Goal: Entertainment & Leisure: Consume media (video, audio)

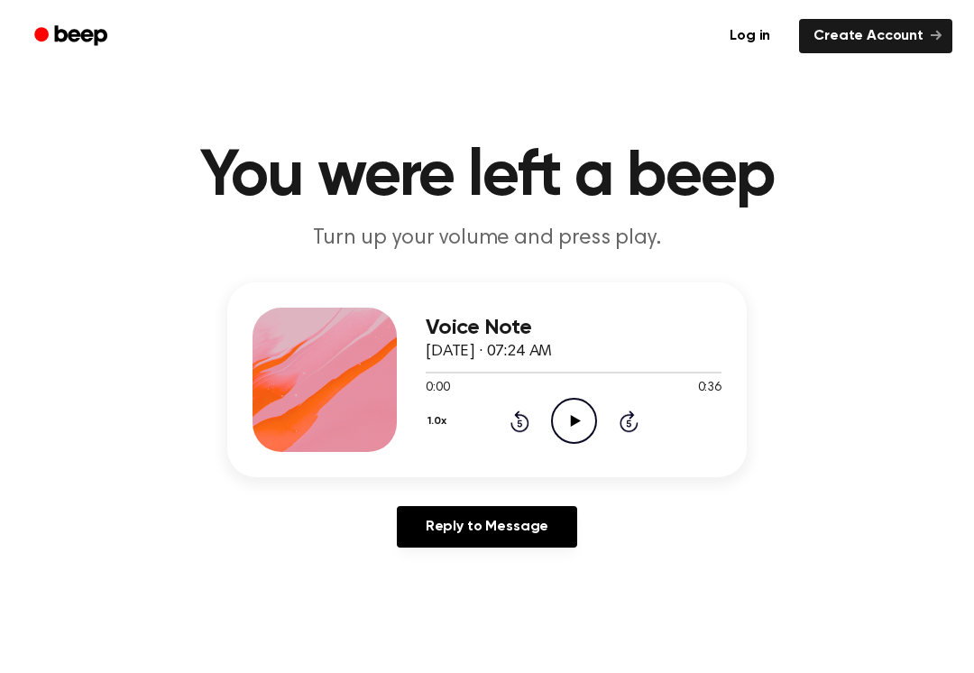
click at [566, 452] on div "Voice Note [DATE] · 07:24 AM 0:00 0:36 Your browser does not support the [objec…" at bounding box center [487, 379] width 520 height 195
click at [572, 421] on icon at bounding box center [575, 421] width 10 height 12
click at [573, 428] on icon "Pause Audio" at bounding box center [574, 421] width 46 height 46
click at [579, 446] on div "Voice Note [DATE] · 07:24 AM 0:04 0:36 Your browser does not support the [objec…" at bounding box center [574, 380] width 296 height 144
click at [563, 409] on icon "Play Audio" at bounding box center [574, 421] width 46 height 46
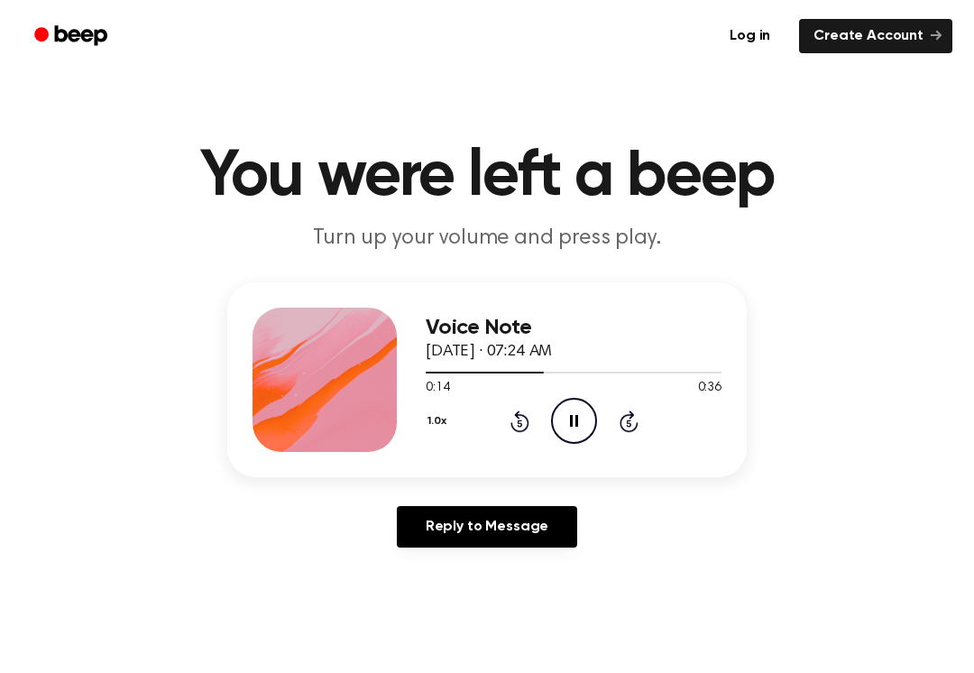
click at [561, 437] on icon "Pause Audio" at bounding box center [574, 421] width 46 height 46
click at [553, 436] on icon "Play Audio" at bounding box center [574, 421] width 46 height 46
click at [575, 430] on icon "Pause Audio" at bounding box center [574, 421] width 46 height 46
click at [571, 405] on icon "Play Audio" at bounding box center [574, 421] width 46 height 46
click at [505, 419] on div "1.0x Rewind 5 seconds Pause Audio Skip 5 seconds" at bounding box center [574, 421] width 296 height 46
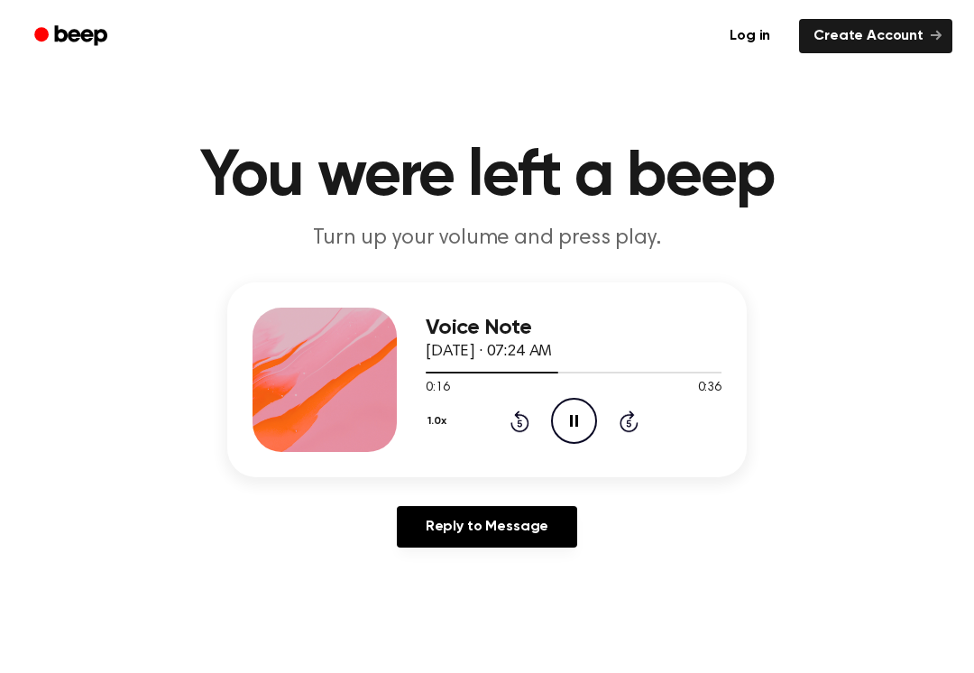
click at [592, 430] on icon "Pause Audio" at bounding box center [574, 421] width 46 height 46
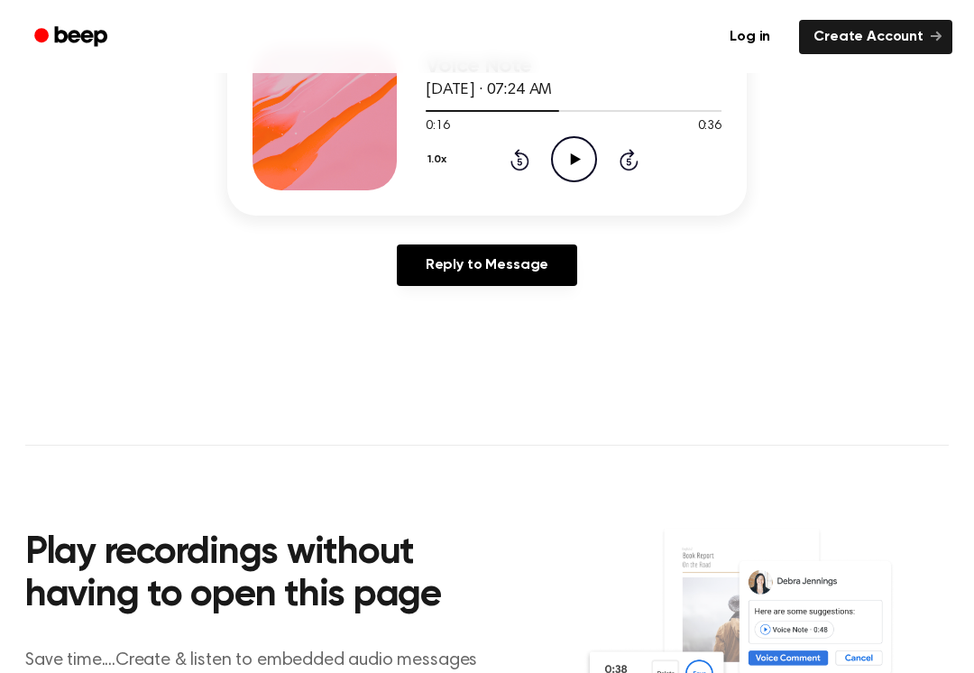
scroll to position [253, 0]
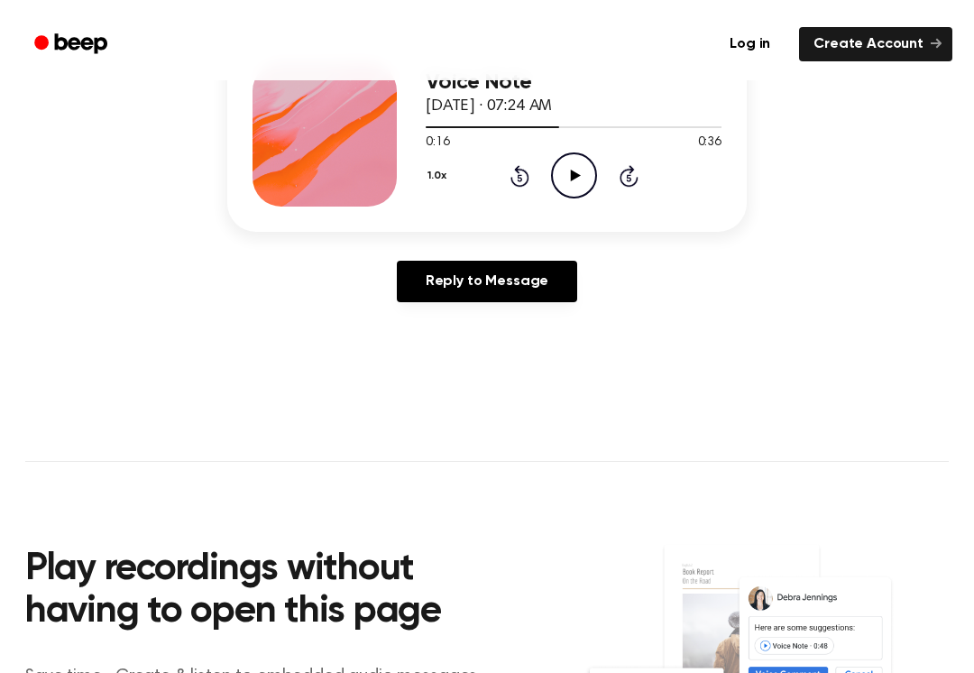
click at [558, 169] on icon "Play Audio" at bounding box center [574, 167] width 46 height 46
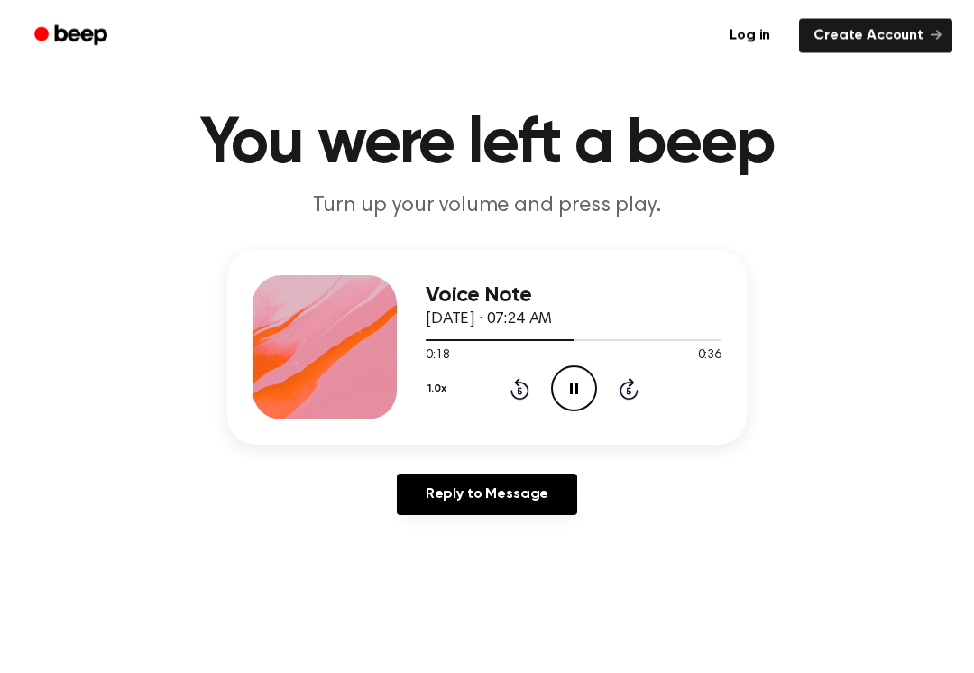
scroll to position [0, 0]
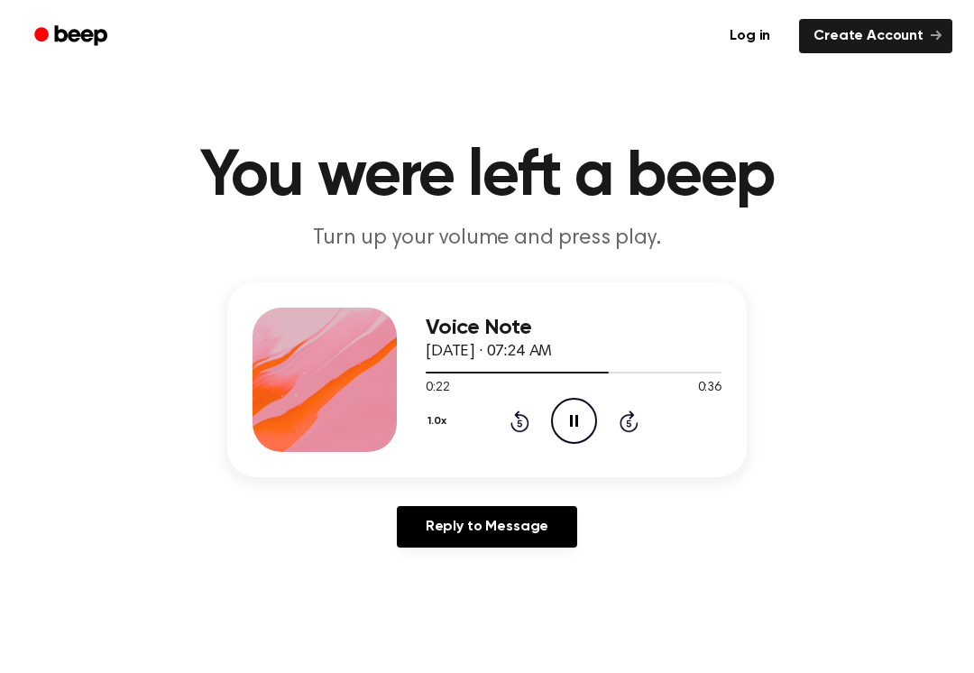
click at [574, 428] on icon "Pause Audio" at bounding box center [574, 421] width 46 height 46
click at [600, 391] on div "0:22 0:36" at bounding box center [574, 388] width 296 height 19
click at [560, 419] on icon "Play Audio" at bounding box center [574, 421] width 46 height 46
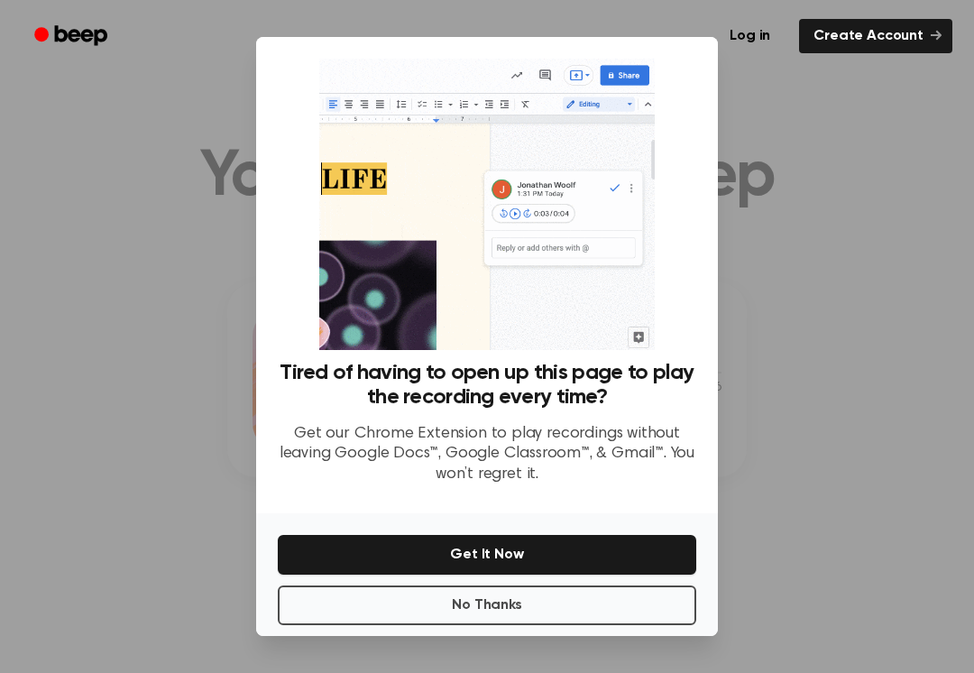
click at [452, 612] on button "No Thanks" at bounding box center [487, 605] width 419 height 40
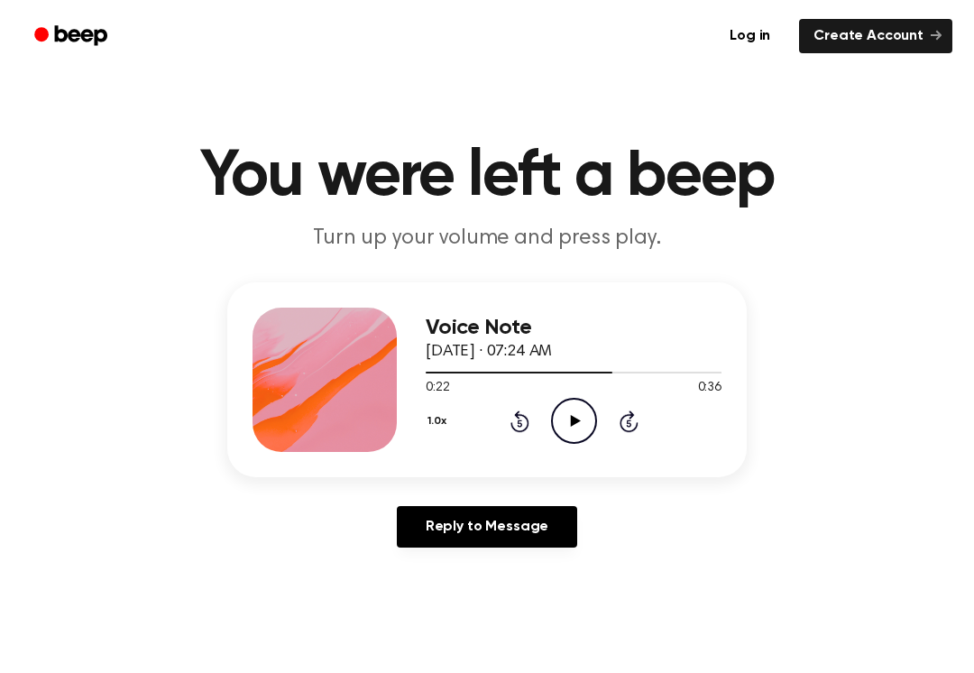
click at [579, 417] on icon "Play Audio" at bounding box center [574, 421] width 46 height 46
click at [525, 418] on icon at bounding box center [520, 421] width 19 height 22
click at [575, 424] on icon "Pause Audio" at bounding box center [574, 421] width 46 height 46
click at [588, 419] on icon "Play Audio" at bounding box center [574, 421] width 46 height 46
click at [516, 425] on icon "Rewind 5 seconds" at bounding box center [520, 421] width 20 height 23
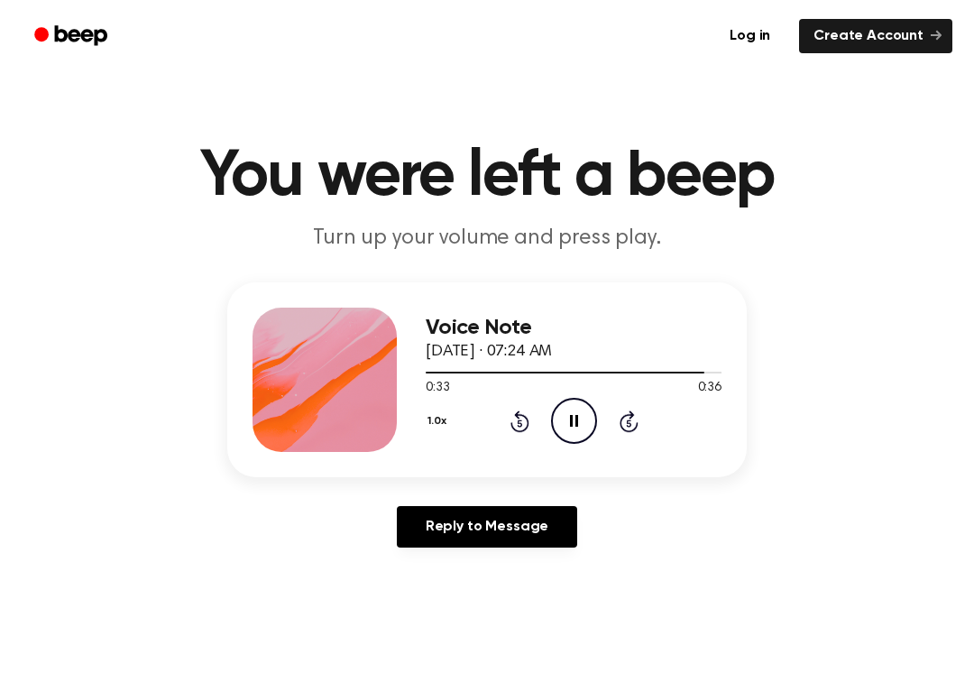
click at [524, 425] on icon "Rewind 5 seconds" at bounding box center [520, 421] width 20 height 23
click at [511, 432] on icon "Rewind 5 seconds" at bounding box center [520, 421] width 20 height 23
click at [520, 427] on icon at bounding box center [519, 422] width 5 height 7
click at [566, 391] on div "0:23 0:36" at bounding box center [574, 388] width 296 height 19
click at [571, 428] on icon "Pause Audio" at bounding box center [574, 421] width 46 height 46
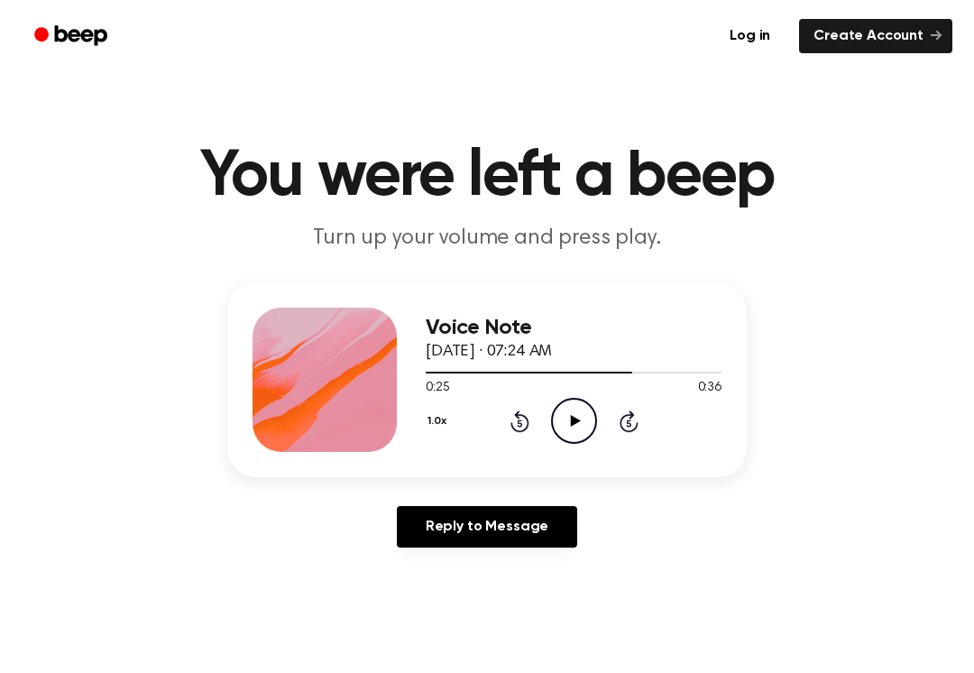
click at [564, 437] on icon "Play Audio" at bounding box center [574, 421] width 46 height 46
click at [581, 415] on icon "Pause Audio" at bounding box center [574, 421] width 46 height 46
click at [562, 425] on icon "Play Audio" at bounding box center [574, 421] width 46 height 46
click at [527, 428] on icon at bounding box center [520, 421] width 19 height 22
click at [577, 427] on icon at bounding box center [574, 421] width 8 height 12
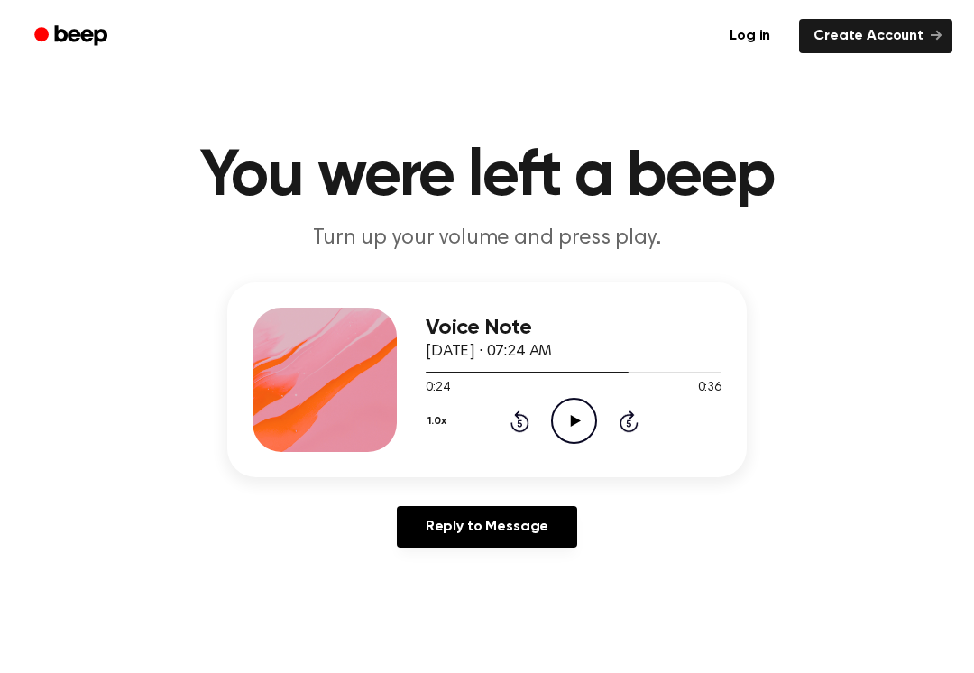
click at [968, 440] on main "You were left a beep Turn up your volume and press play. Voice Note [DATE] · 07…" at bounding box center [487, 556] width 974 height 1112
click at [621, 431] on icon "Skip 5 seconds" at bounding box center [629, 421] width 20 height 23
click at [890, 524] on div "Voice Note [DATE] · 07:24 AM 0:13 0:36 Your browser does not support the [objec…" at bounding box center [487, 422] width 931 height 280
click at [633, 415] on icon at bounding box center [629, 421] width 19 height 22
click at [629, 442] on div "1.0x Rewind 5 seconds Pause Audio Skip 5 seconds" at bounding box center [574, 421] width 296 height 46
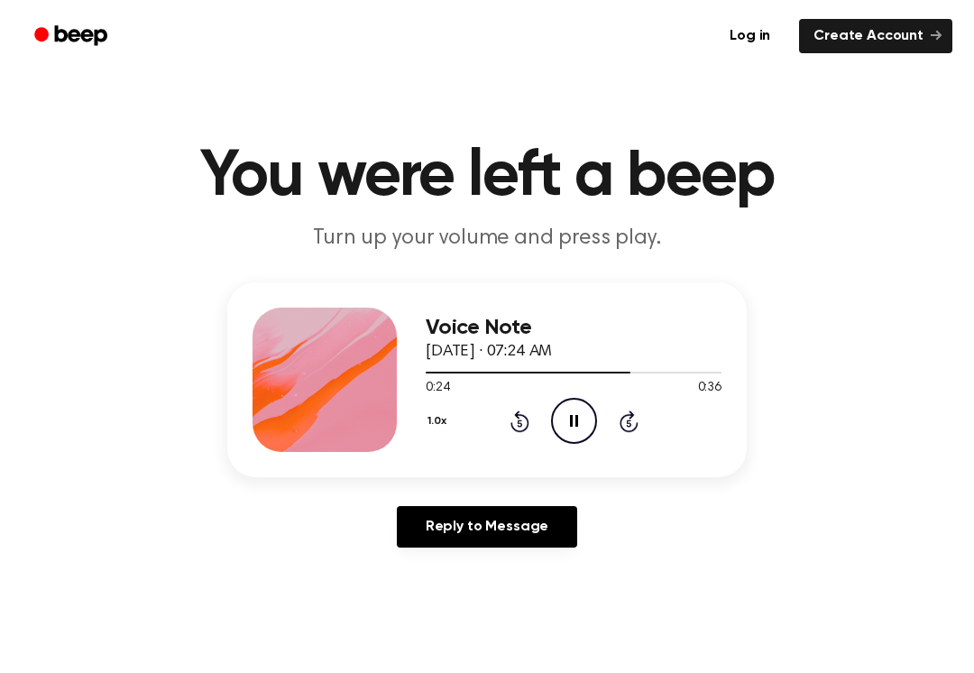
click at [577, 423] on icon at bounding box center [574, 421] width 8 height 12
click at [594, 437] on icon "Play Audio" at bounding box center [574, 421] width 46 height 46
click at [529, 423] on icon at bounding box center [520, 421] width 19 height 22
click at [511, 432] on icon "Rewind 5 seconds" at bounding box center [520, 421] width 20 height 23
click at [559, 425] on icon "Pause Audio" at bounding box center [574, 421] width 46 height 46
